Goal: Task Accomplishment & Management: Complete application form

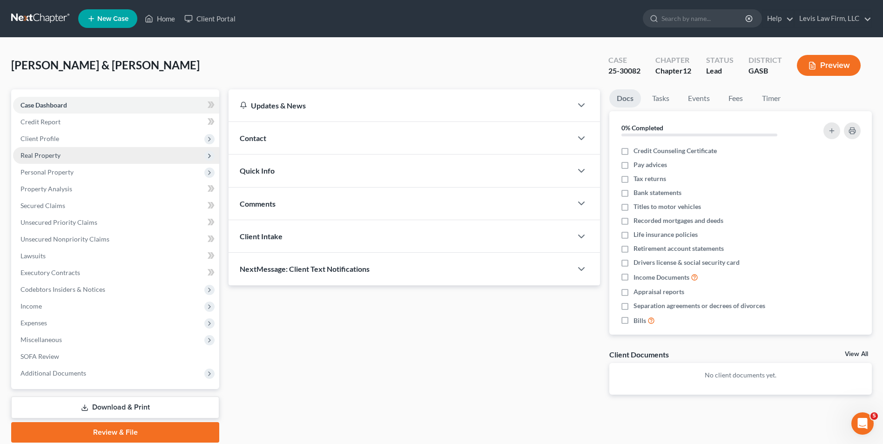
click at [54, 152] on span "Real Property" at bounding box center [40, 155] width 40 height 8
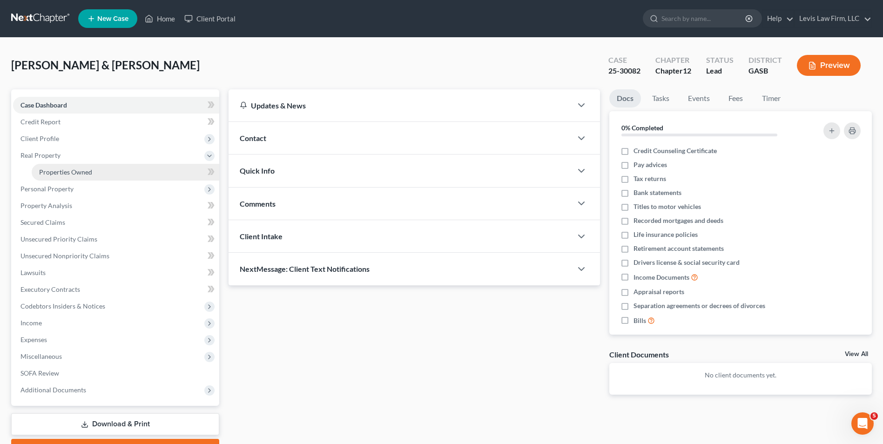
click at [85, 175] on span "Properties Owned" at bounding box center [65, 172] width 53 height 8
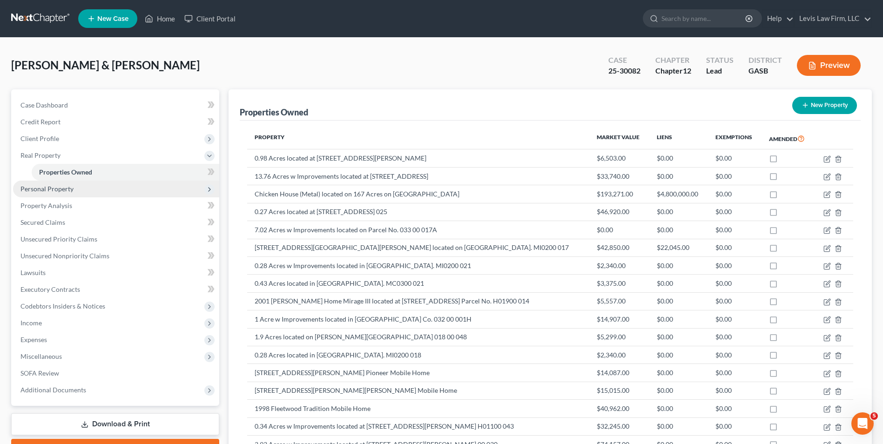
click at [67, 185] on span "Personal Property" at bounding box center [46, 189] width 53 height 8
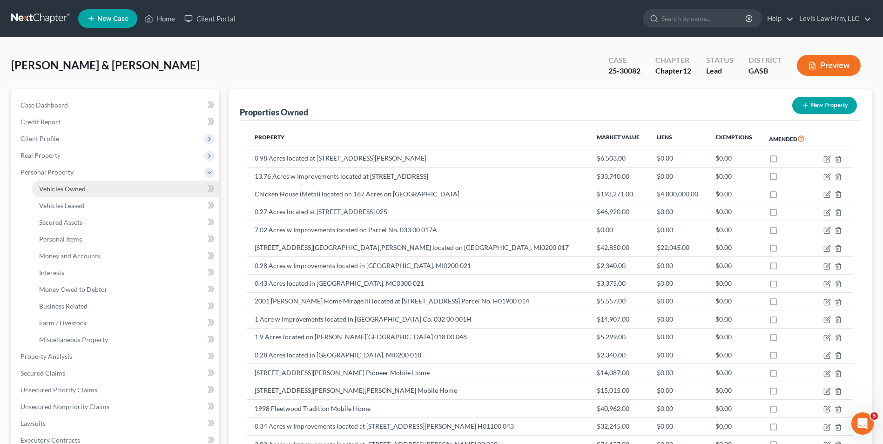
click at [72, 190] on span "Vehicles Owned" at bounding box center [62, 189] width 47 height 8
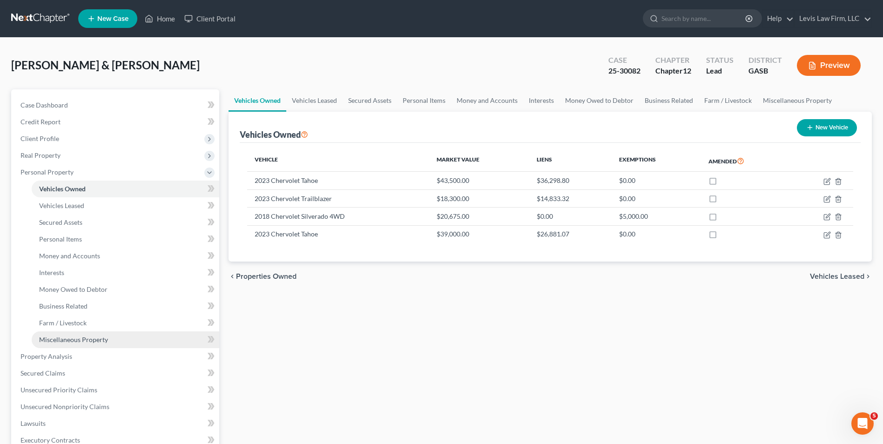
click at [93, 340] on span "Miscellaneous Property" at bounding box center [73, 339] width 69 height 8
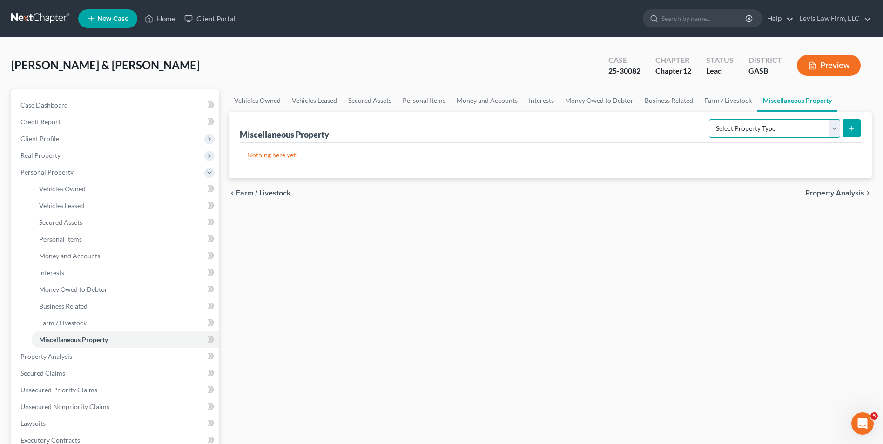
click at [832, 127] on select "Select Property Type Assigned for Creditor Benefit [DATE] Holding for Another N…" at bounding box center [774, 128] width 131 height 19
click at [57, 270] on span "Interests" at bounding box center [51, 272] width 25 height 8
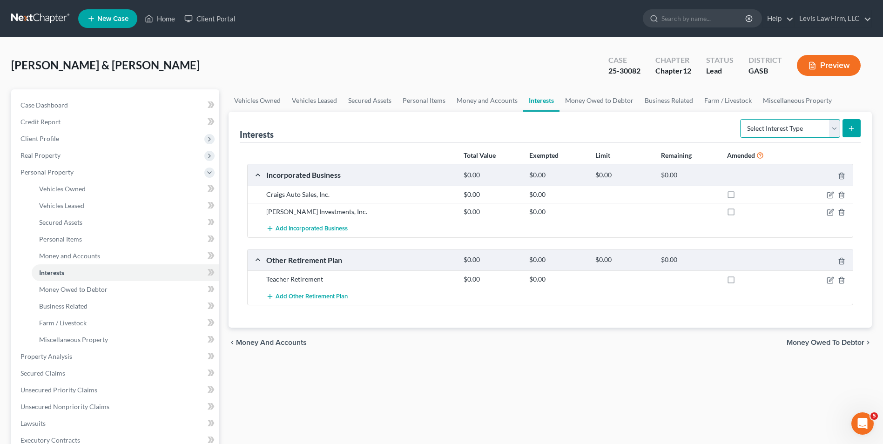
click at [837, 127] on select "Select Interest Type 401K Annuity Bond Education IRA Government Bond Government…" at bounding box center [790, 128] width 100 height 19
click at [84, 288] on span "Money Owed to Debtor" at bounding box center [73, 289] width 68 height 8
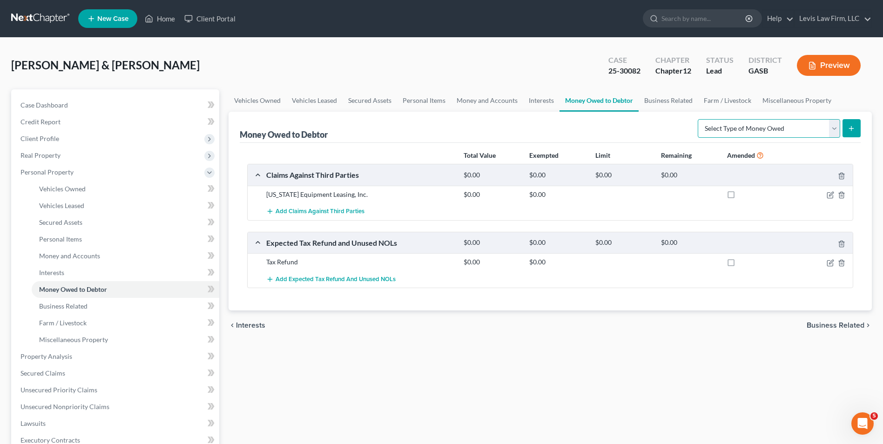
click at [834, 127] on select "Select Type of Money Owed Accounts Receivable Alimony Child Support Claims Agai…" at bounding box center [768, 128] width 142 height 19
